Goal: Navigation & Orientation: Find specific page/section

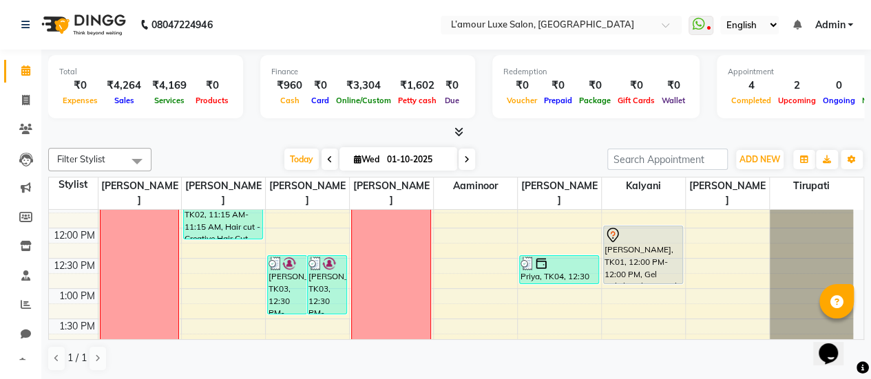
scroll to position [162, 0]
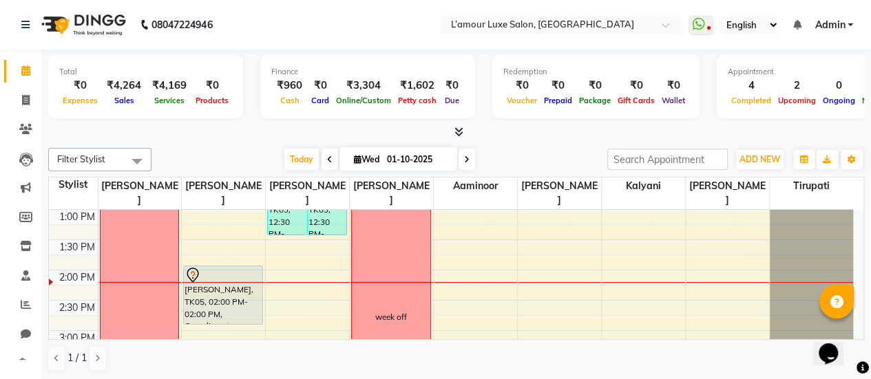
click at [456, 129] on icon at bounding box center [459, 132] width 9 height 10
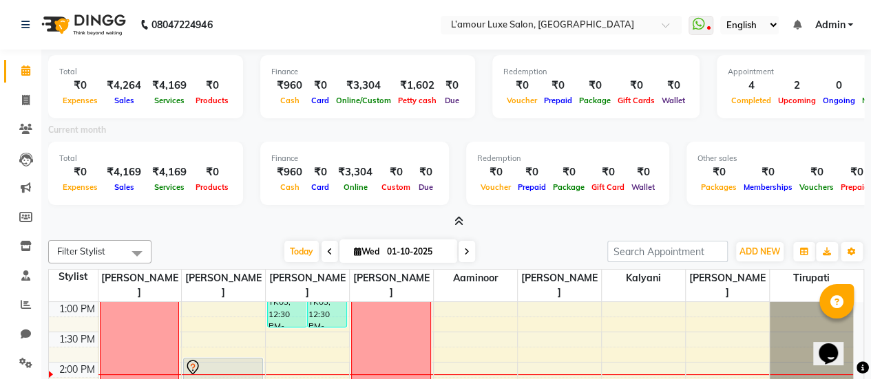
click at [463, 222] on icon at bounding box center [459, 221] width 9 height 10
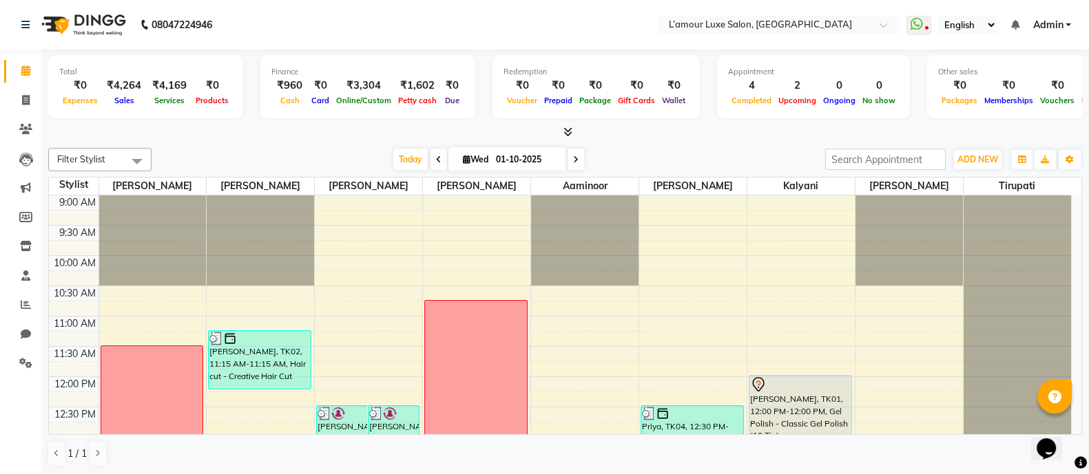
drag, startPoint x: 779, startPoint y: 6, endPoint x: 727, endPoint y: 150, distance: 152.9
click at [727, 150] on div "Today Wed 01-10-2025" at bounding box center [488, 159] width 660 height 21
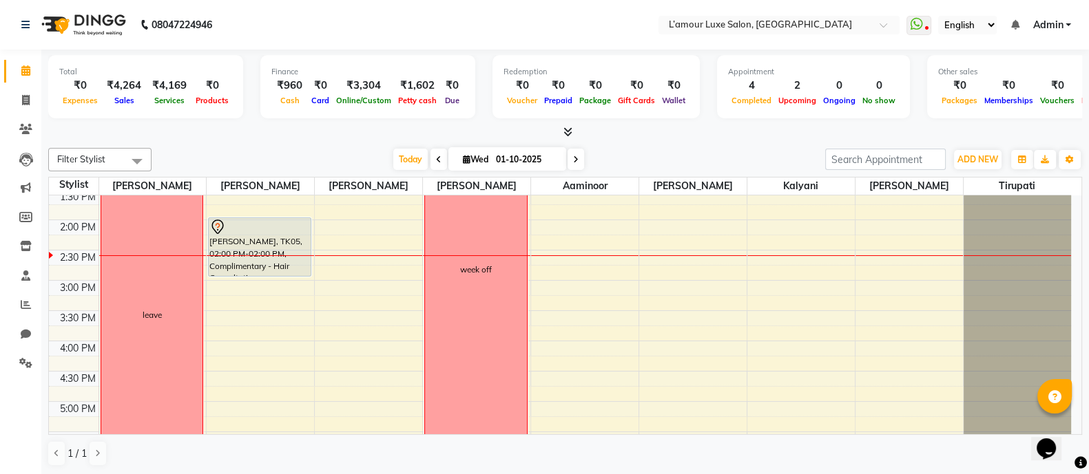
scroll to position [275, 0]
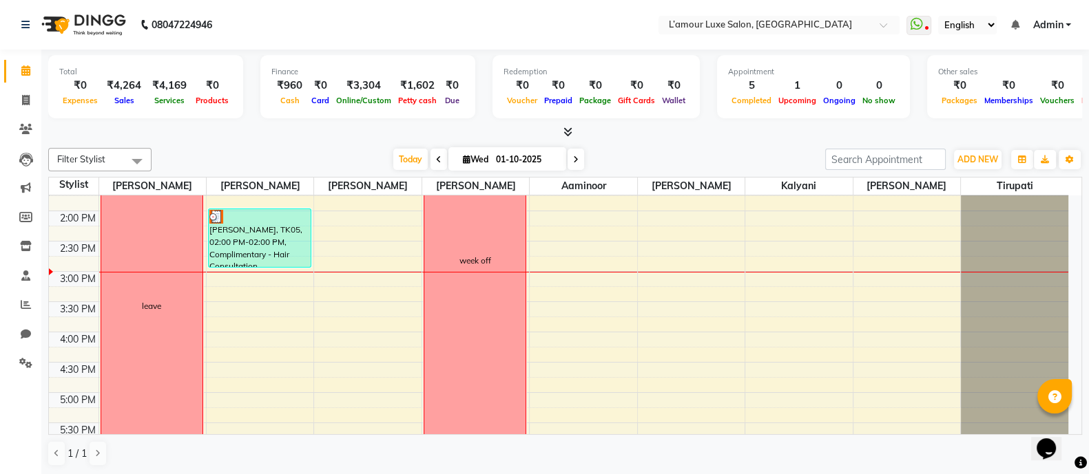
scroll to position [264, 0]
